Goal: Communication & Community: Answer question/provide support

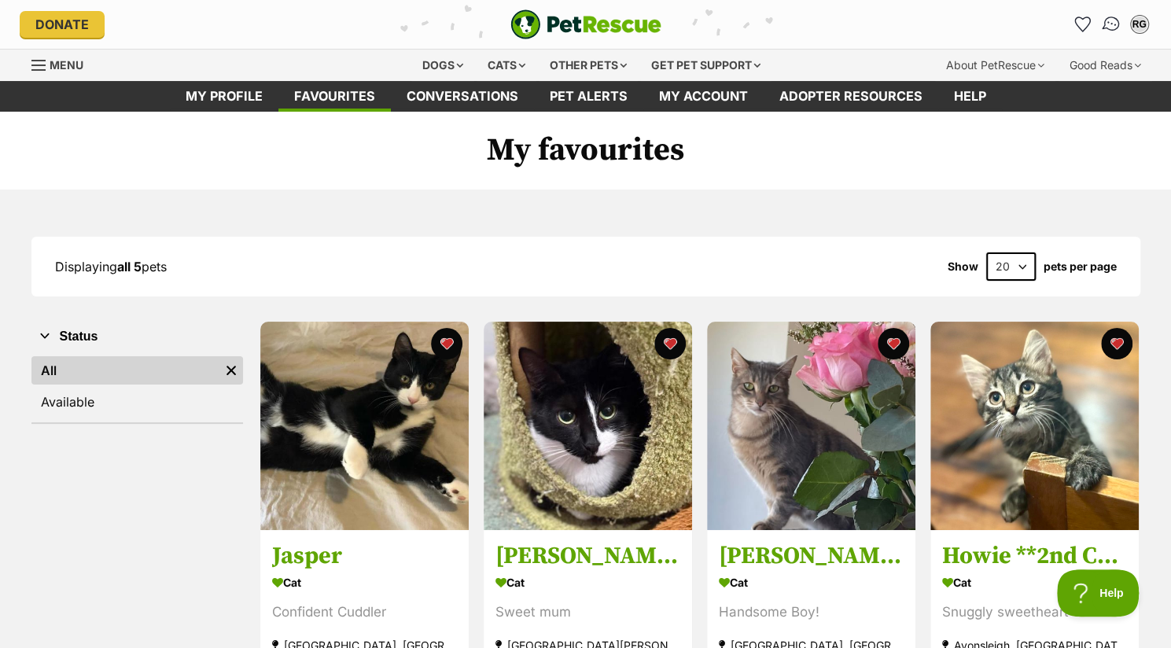
click at [1107, 19] on img "Conversations" at bounding box center [1110, 24] width 21 height 20
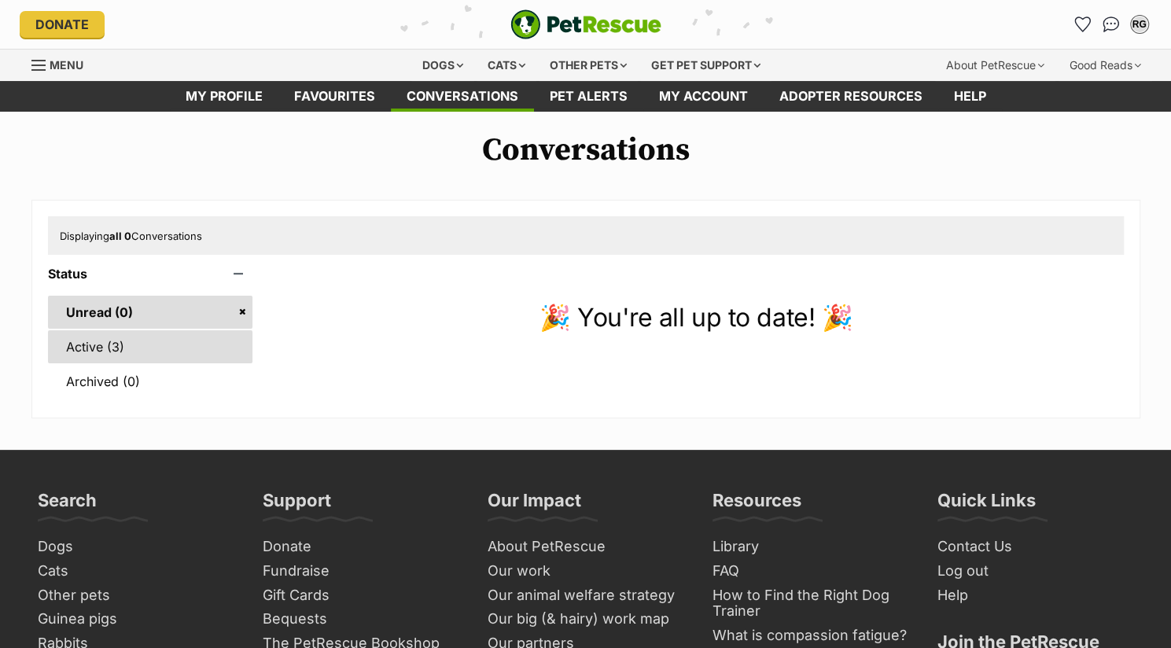
click at [90, 355] on link "Active (3)" at bounding box center [150, 346] width 205 height 33
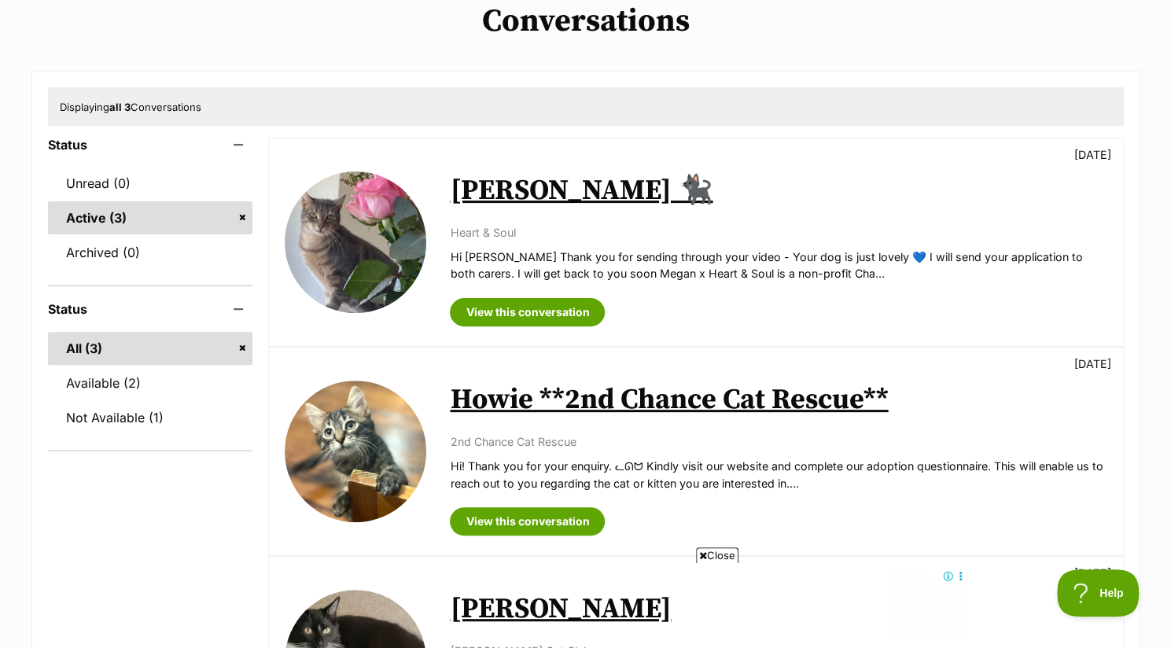
scroll to position [128, 0]
